Goal: Information Seeking & Learning: Learn about a topic

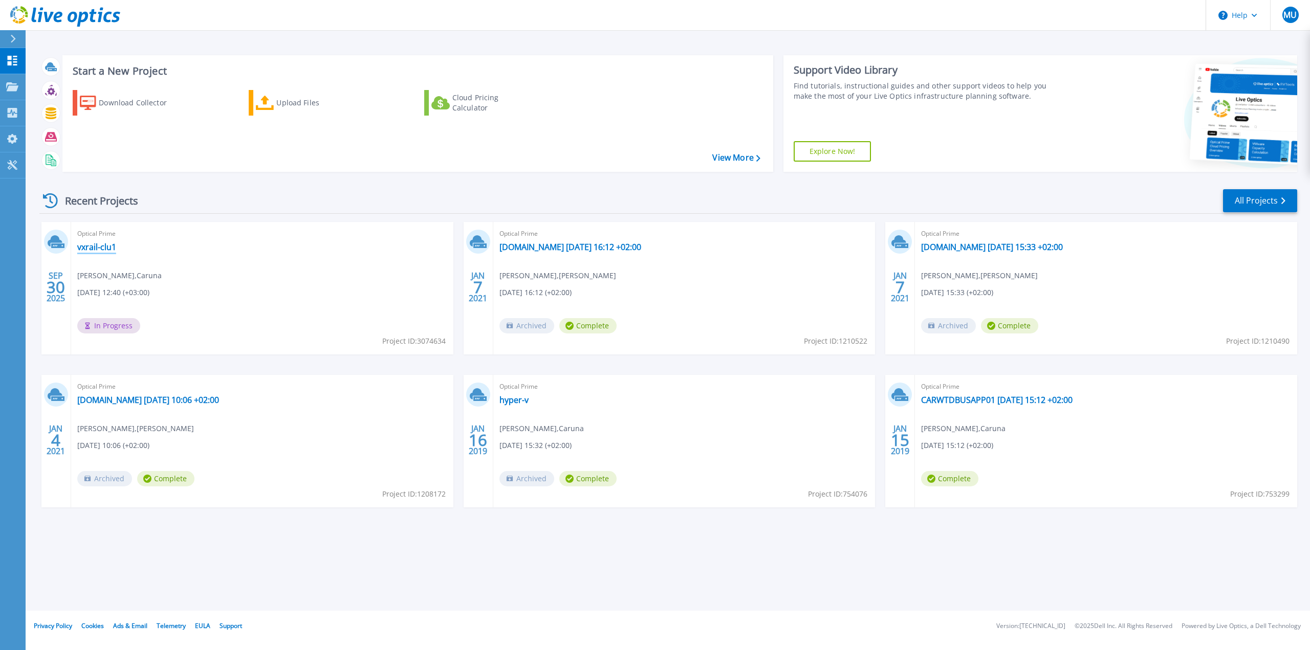
click at [98, 246] on link "vxrail-clu1" at bounding box center [96, 247] width 39 height 10
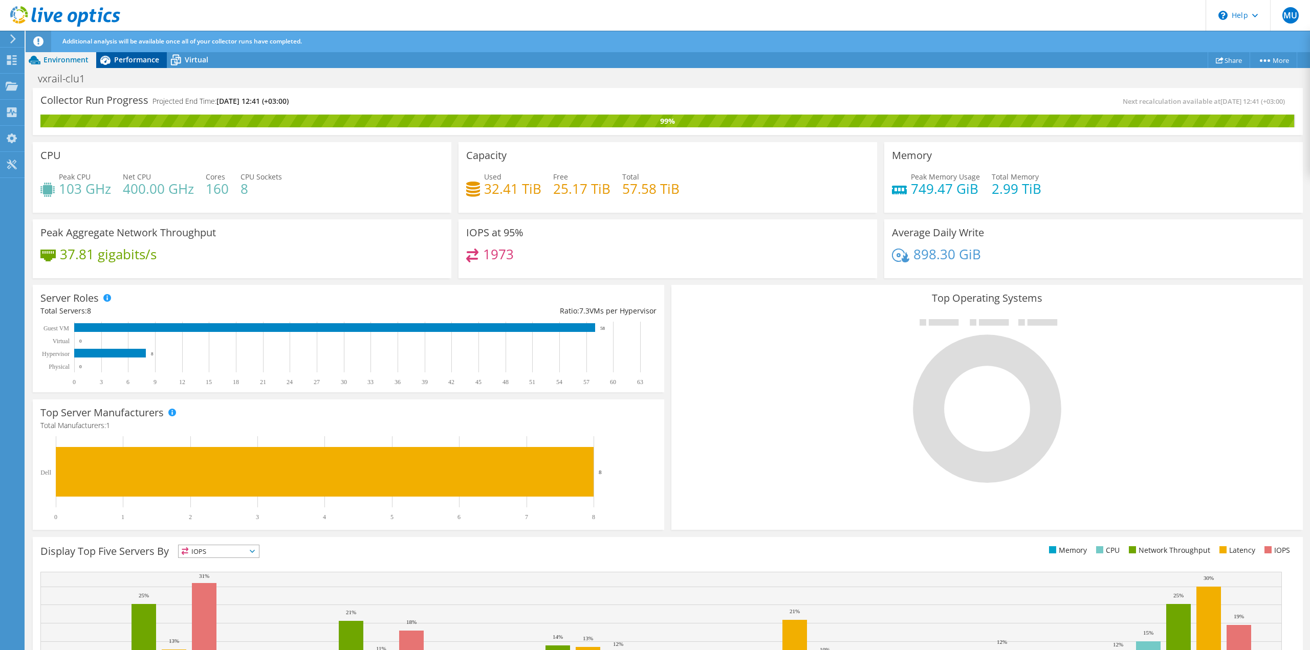
click at [114, 61] on icon at bounding box center [105, 60] width 18 height 18
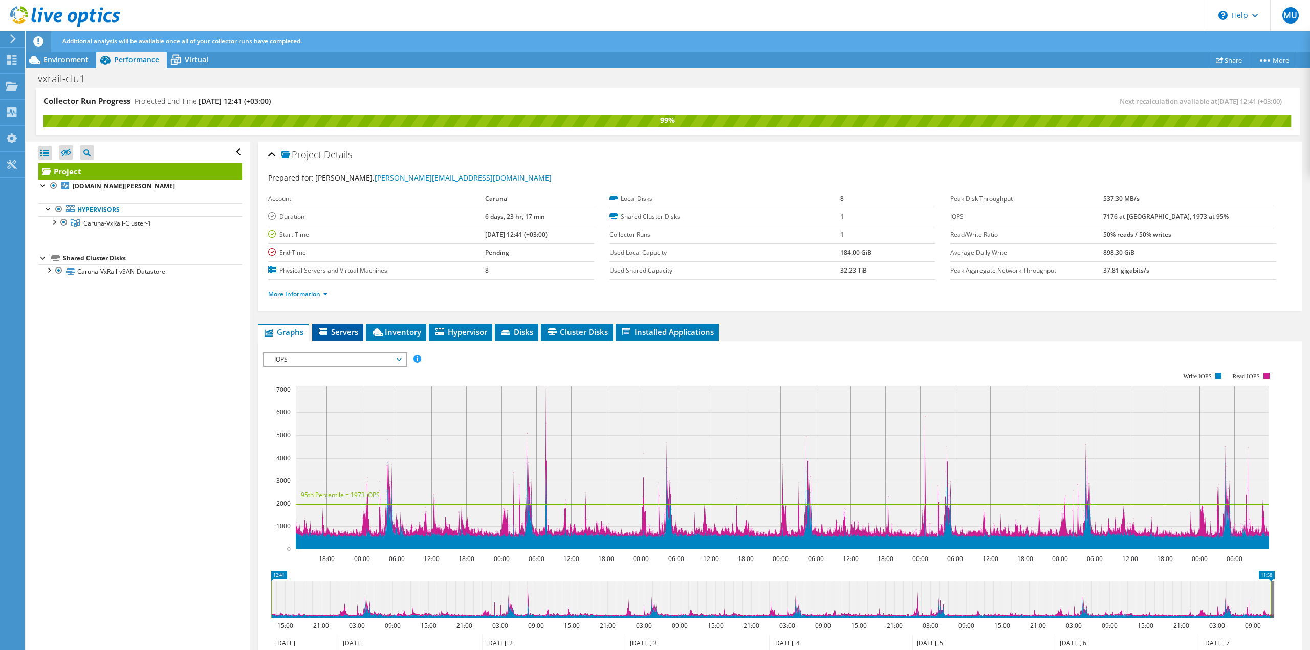
click at [343, 330] on span "Servers" at bounding box center [337, 332] width 41 height 10
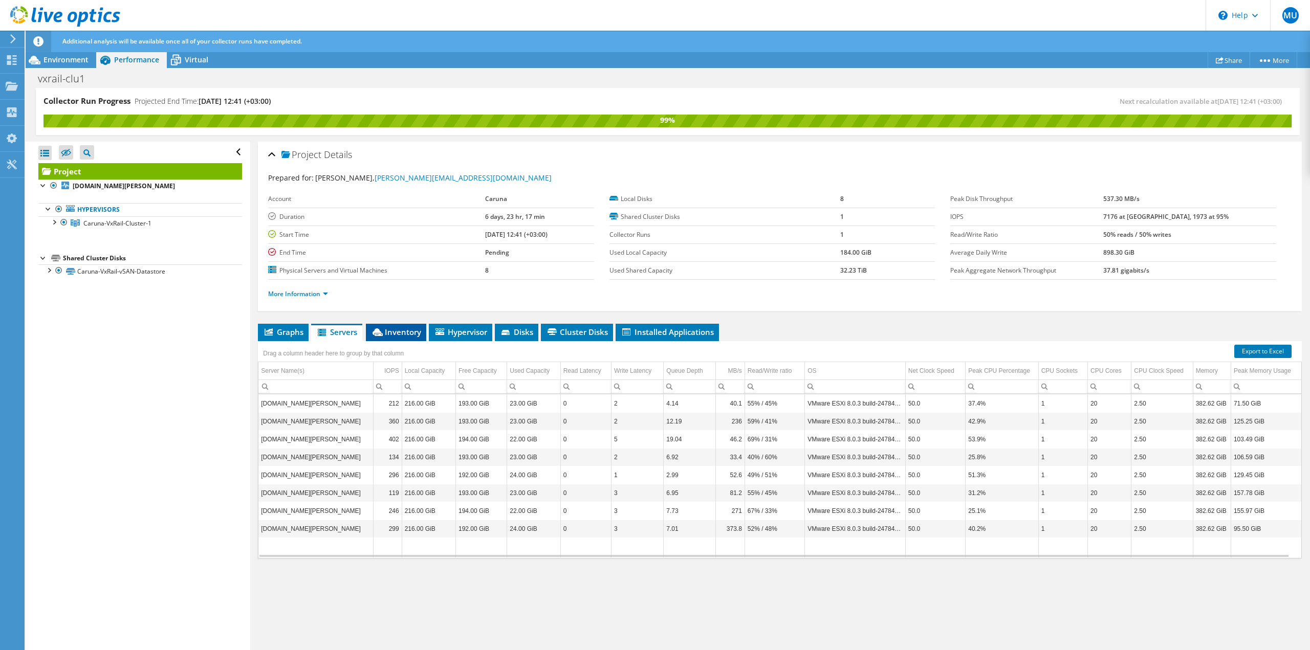
click at [382, 335] on icon at bounding box center [377, 332] width 10 height 8
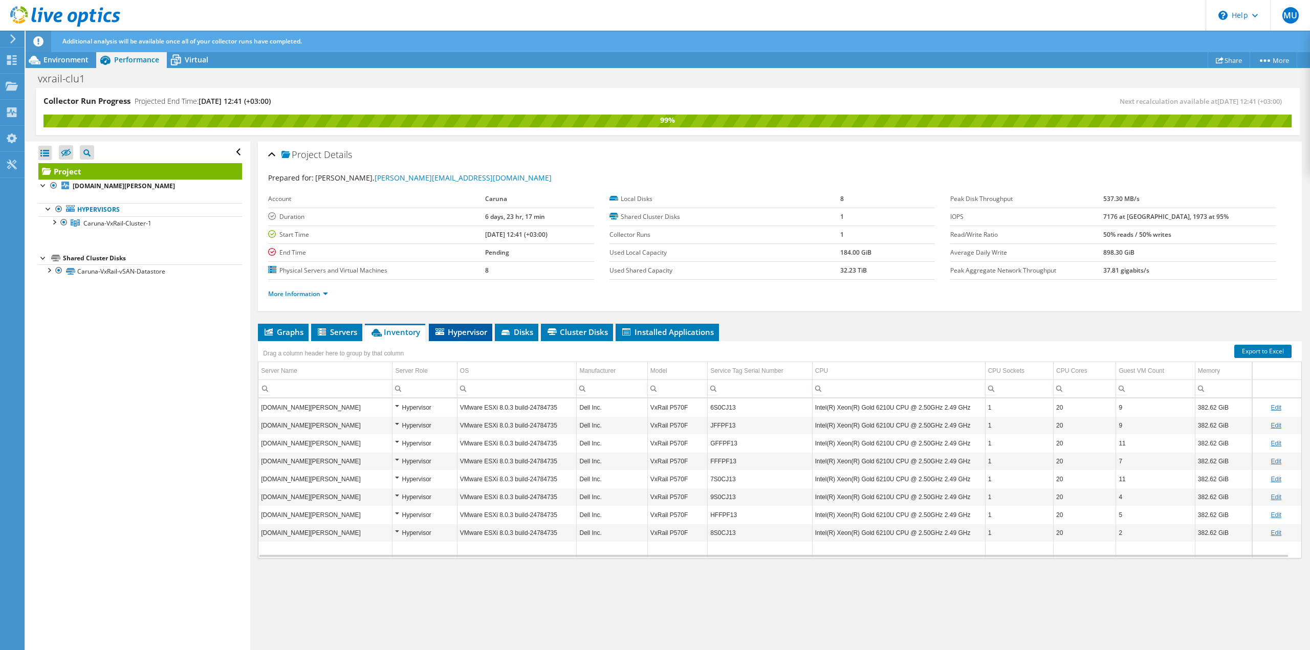
click at [464, 336] on span "Hypervisor" at bounding box center [460, 332] width 53 height 10
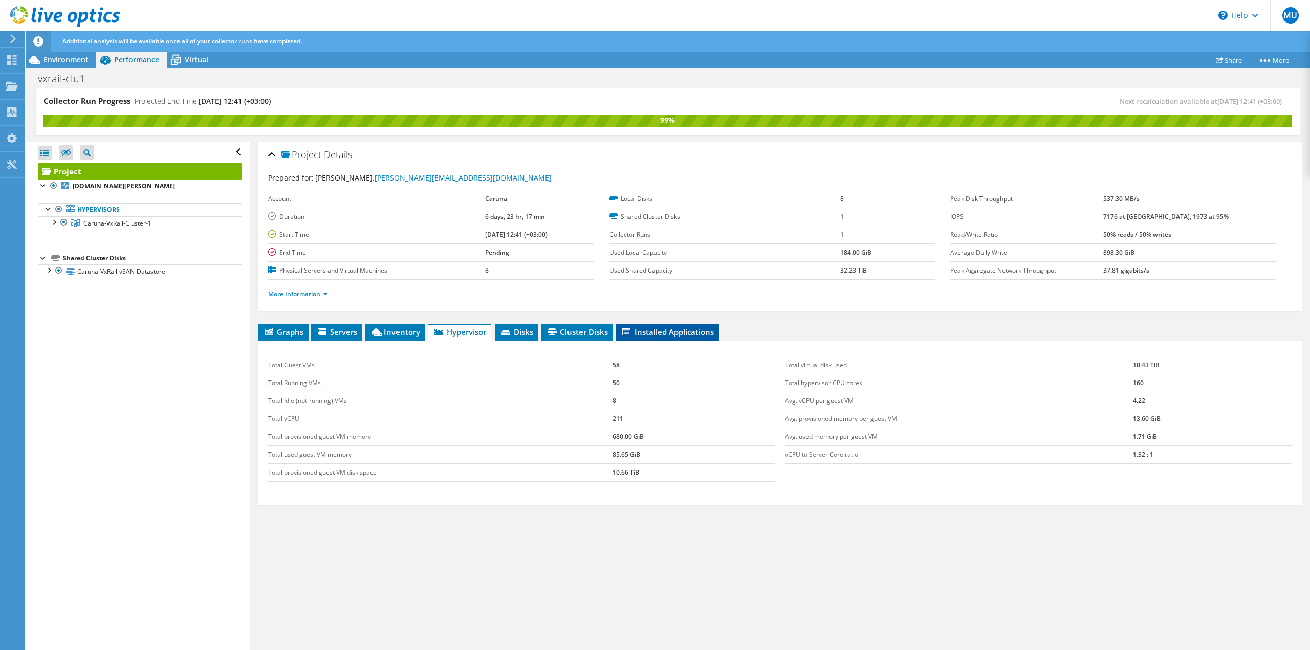
click at [671, 332] on span "Installed Applications" at bounding box center [666, 332] width 93 height 10
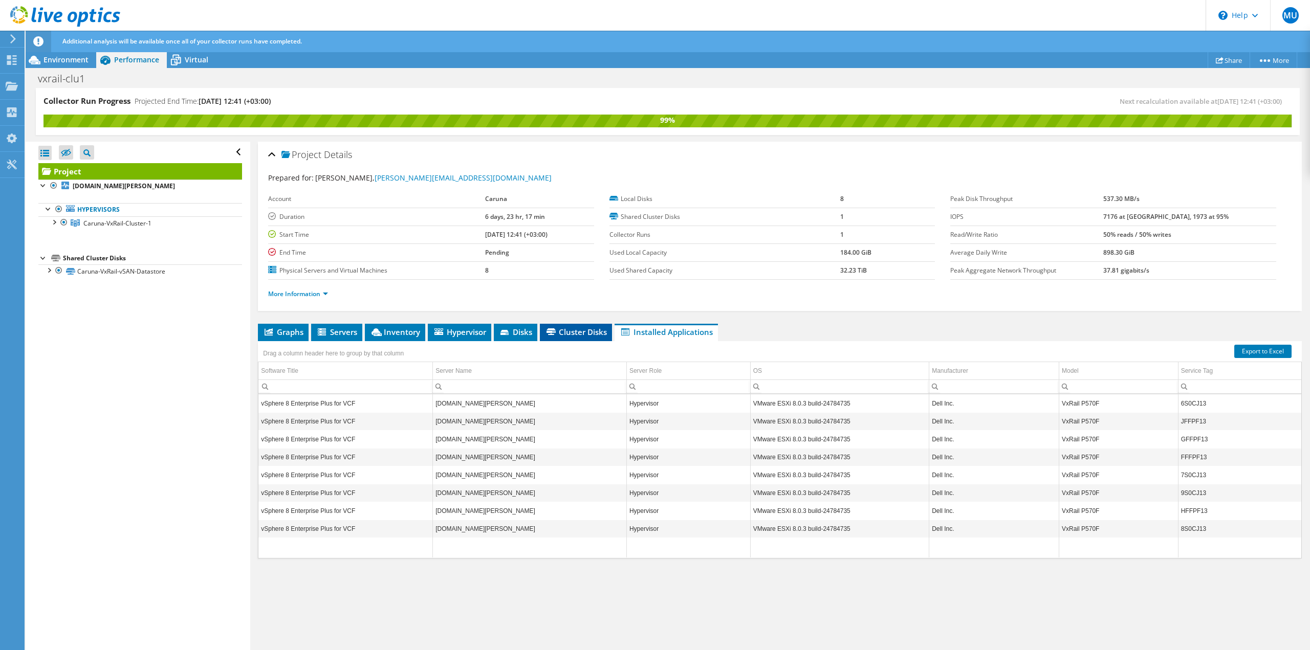
click at [599, 332] on span "Cluster Disks" at bounding box center [576, 332] width 62 height 10
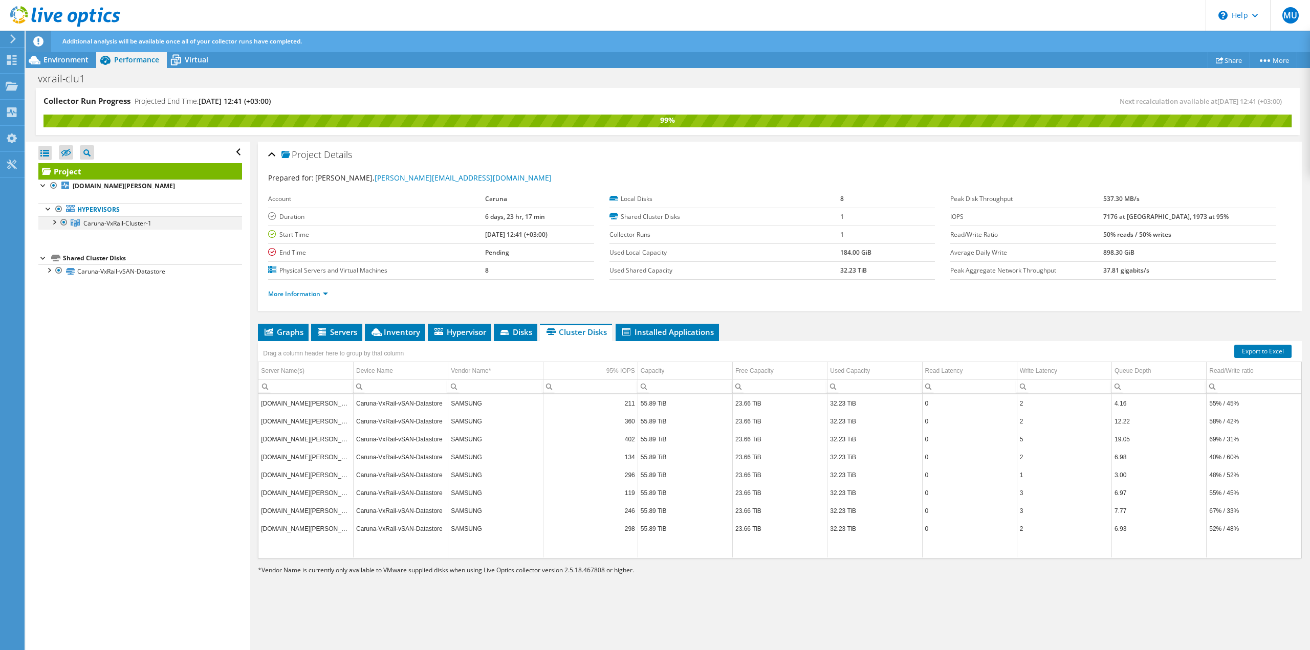
click at [57, 221] on div at bounding box center [54, 221] width 10 height 10
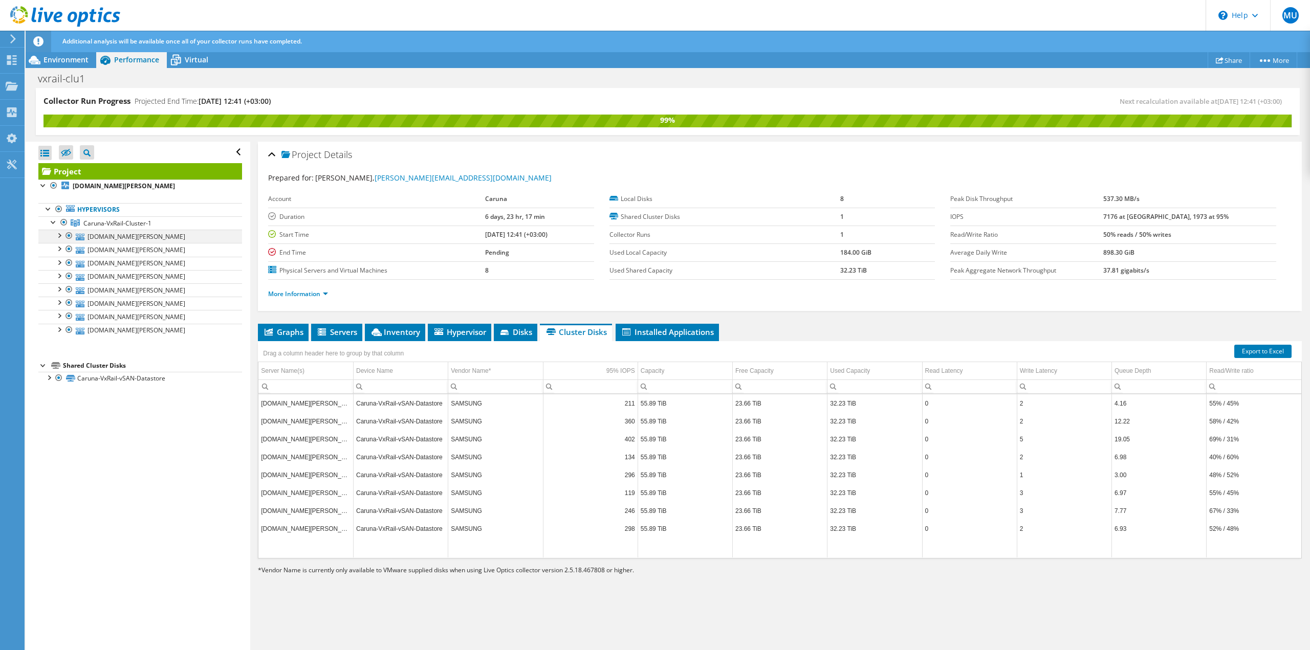
click at [60, 234] on div at bounding box center [59, 235] width 10 height 10
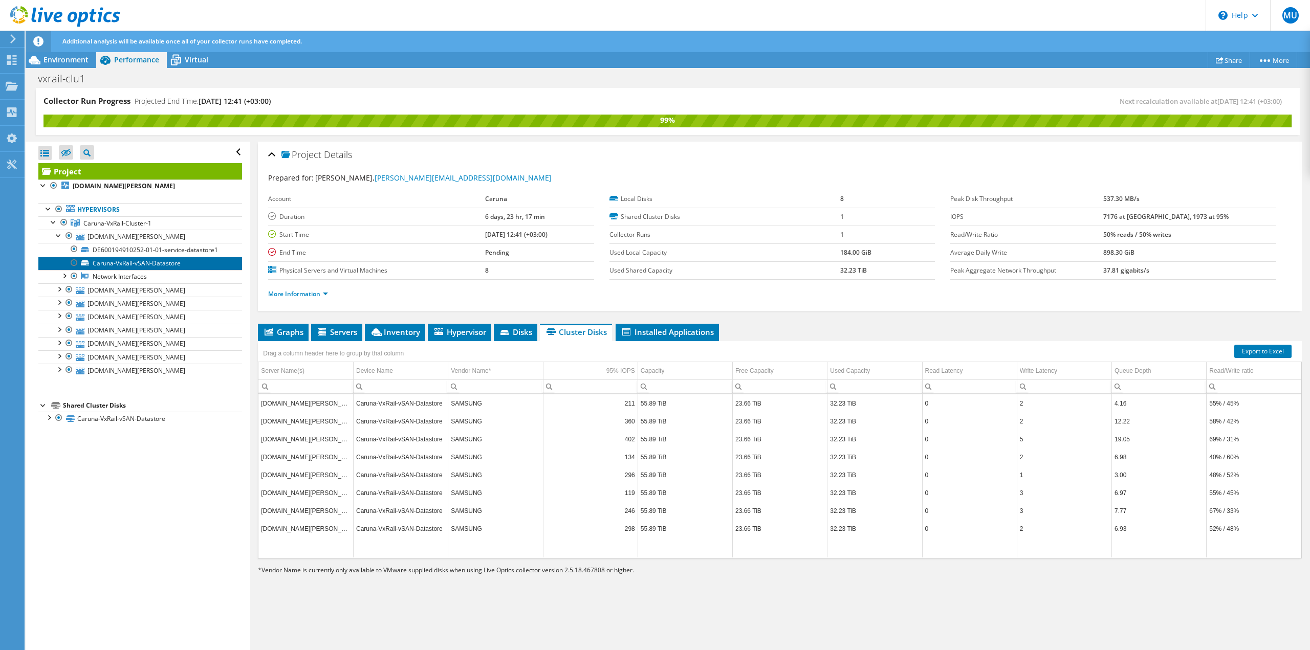
click at [147, 264] on link "Caruna-VxRail-vSAN-Datastore" at bounding box center [140, 263] width 204 height 13
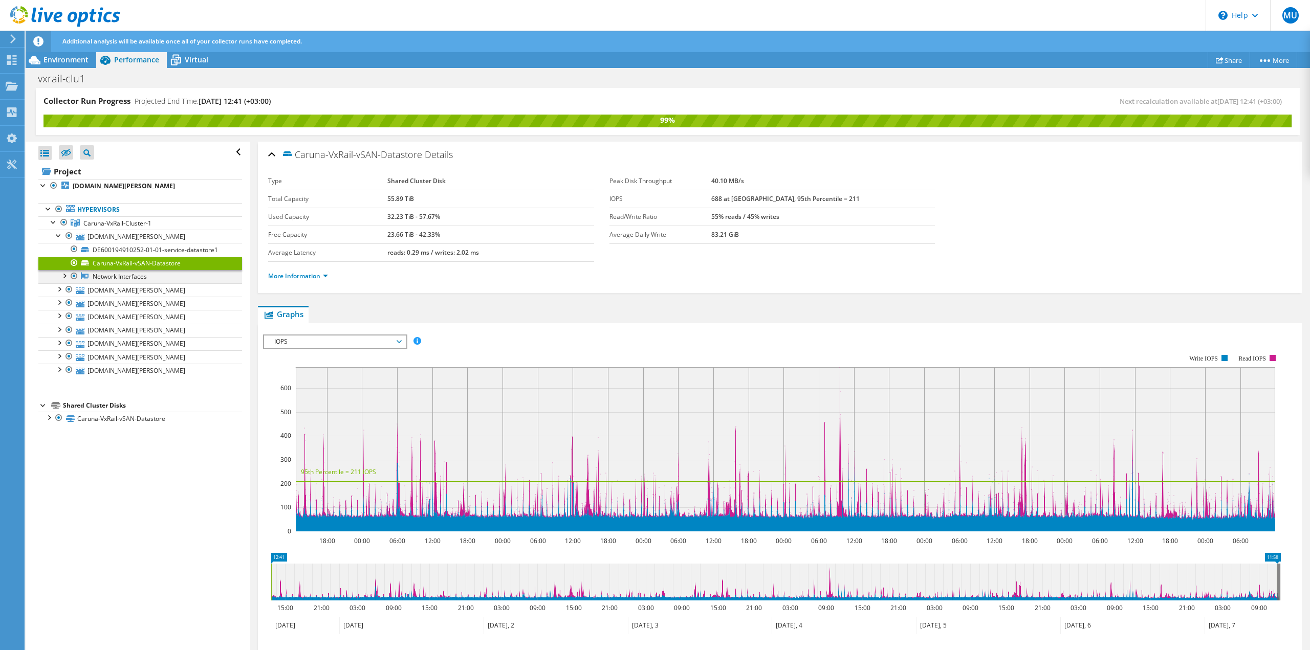
click at [69, 276] on div at bounding box center [64, 275] width 10 height 10
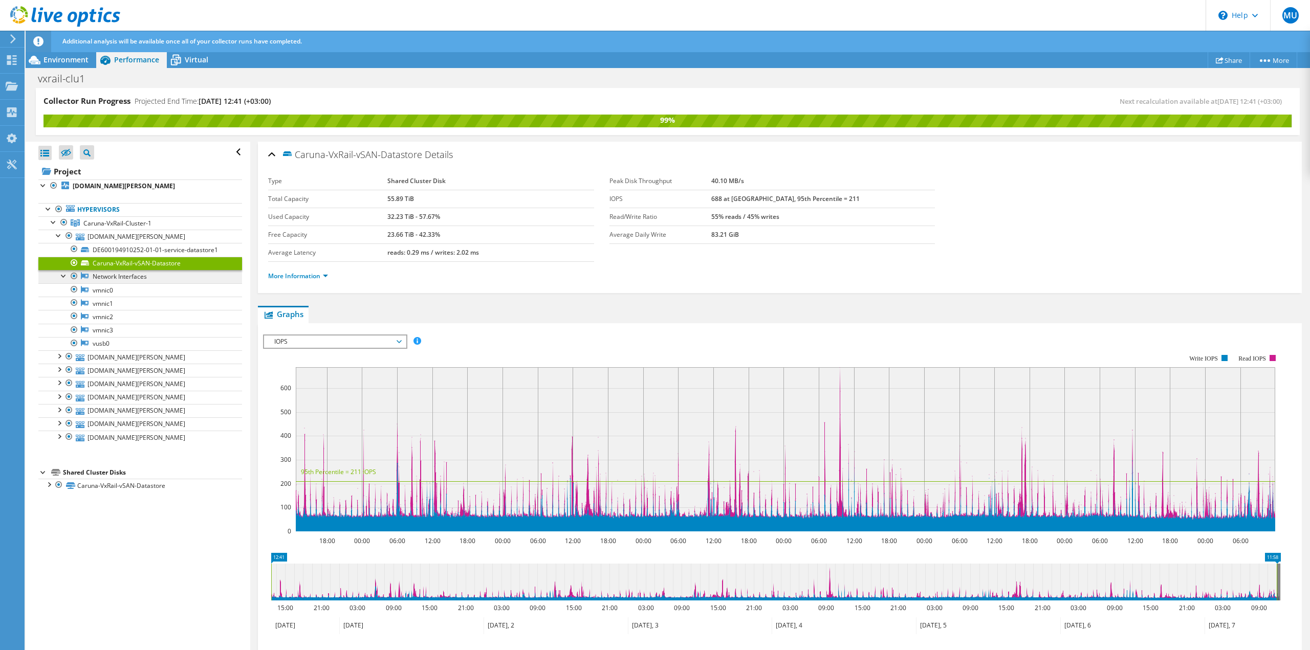
click at [109, 278] on link "Network Interfaces" at bounding box center [140, 276] width 204 height 13
click at [107, 289] on link "vmnic0" at bounding box center [140, 289] width 204 height 13
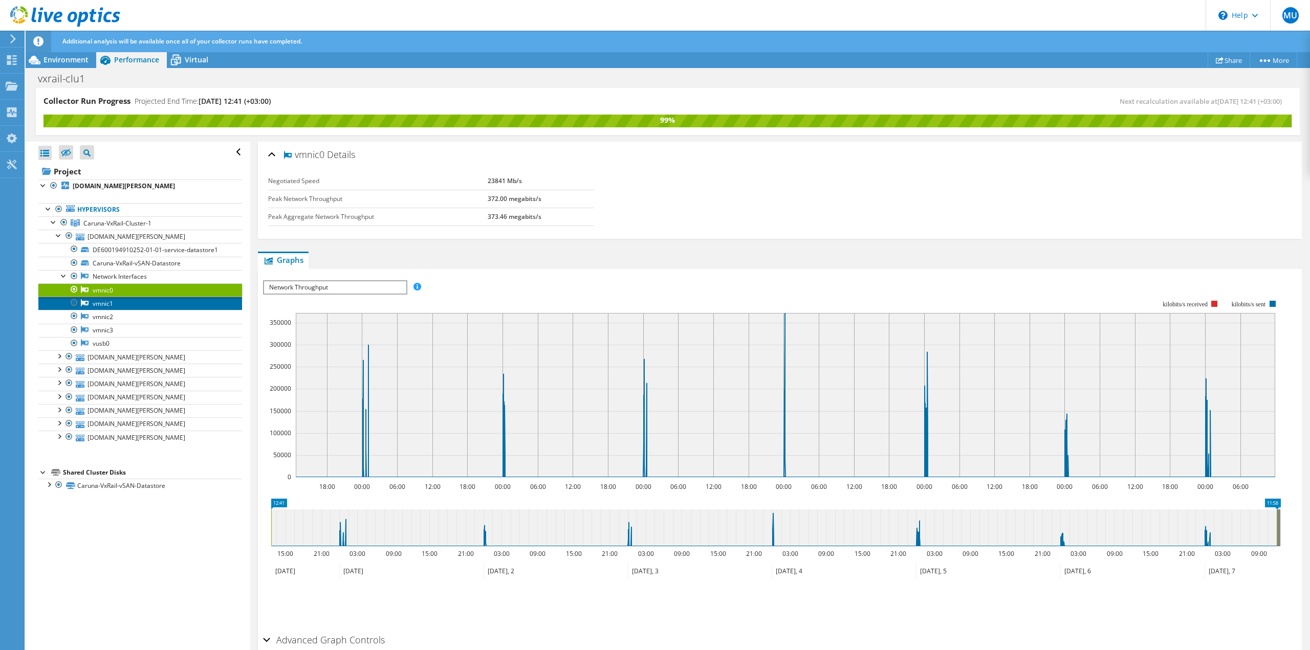
click at [108, 301] on link "vmnic1" at bounding box center [140, 303] width 204 height 13
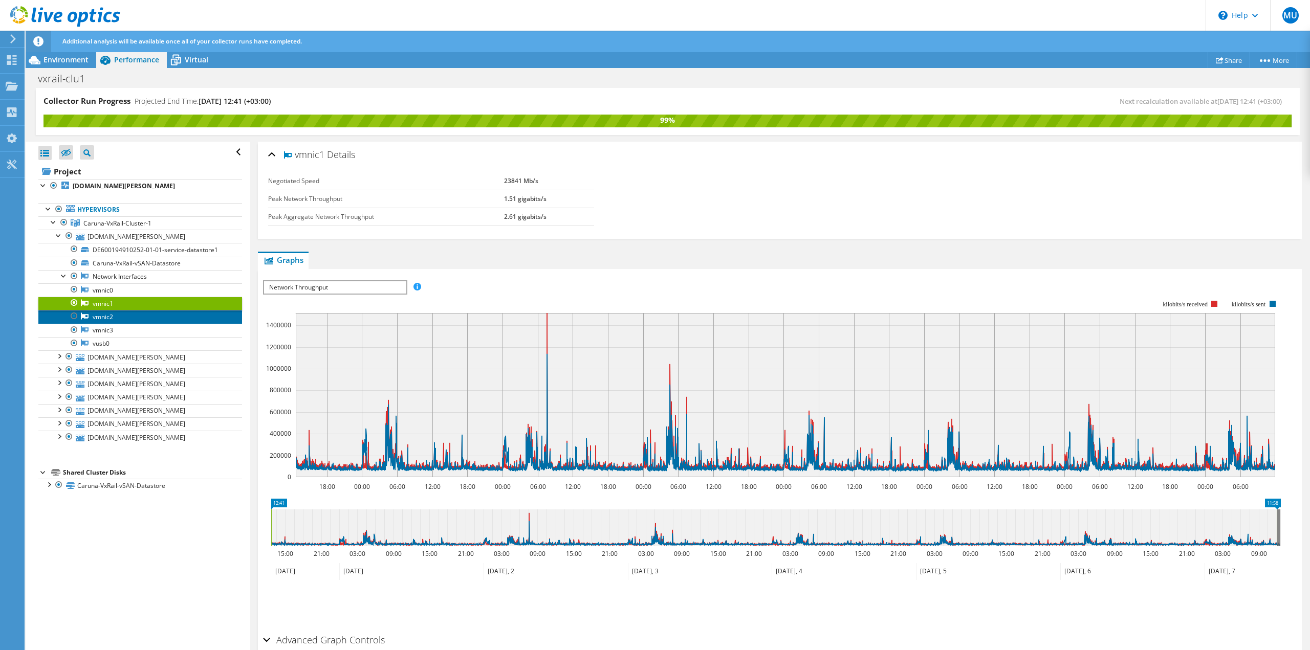
click at [112, 317] on link "vmnic2" at bounding box center [140, 316] width 204 height 13
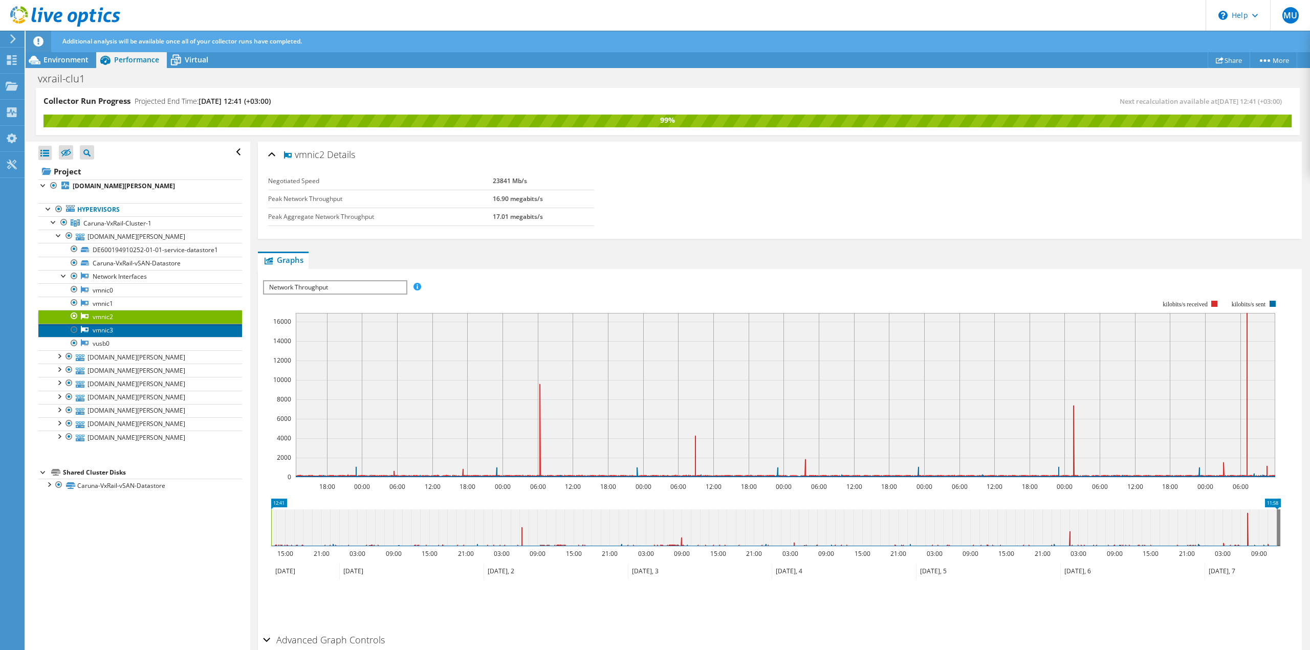
click at [109, 327] on link "vmnic3" at bounding box center [140, 330] width 204 height 13
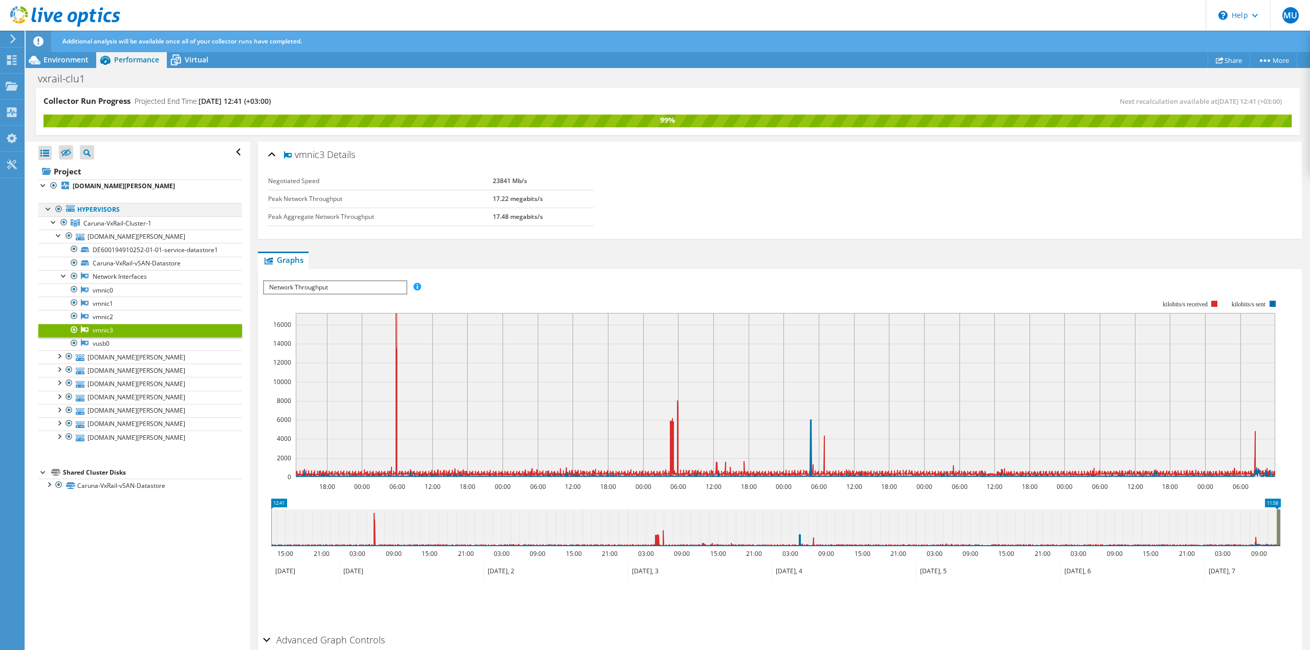
click at [45, 208] on div at bounding box center [48, 208] width 10 height 10
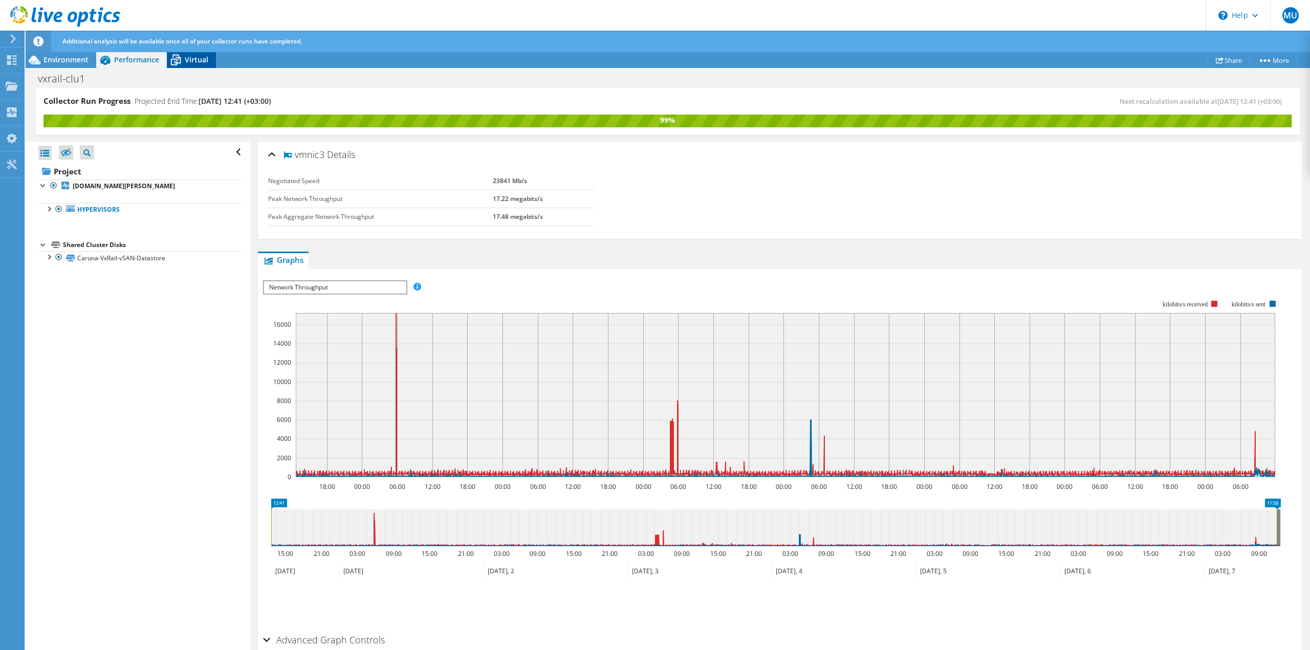
click at [190, 62] on span "Virtual" at bounding box center [197, 60] width 24 height 10
